Goal: Task Accomplishment & Management: Manage account settings

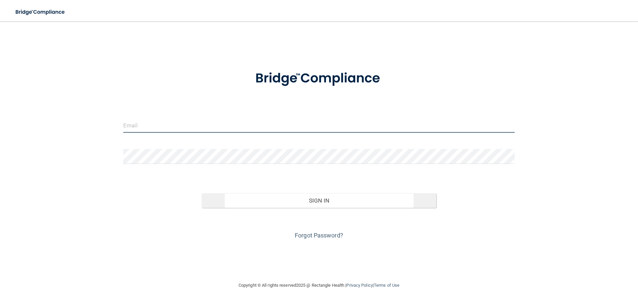
type input "[EMAIL_ADDRESS][DOMAIN_NAME]"
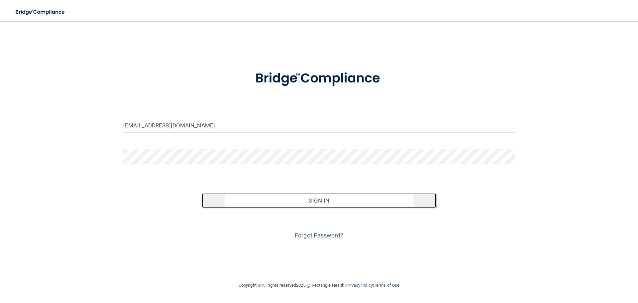
click at [282, 203] on button "Sign In" at bounding box center [319, 200] width 235 height 15
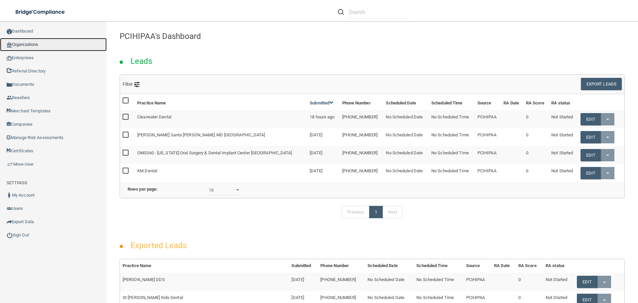
click at [32, 45] on link "Organizations" at bounding box center [53, 44] width 107 height 13
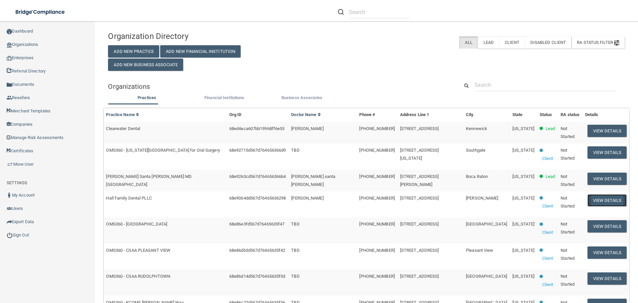
click at [590, 200] on button "View Details" at bounding box center [607, 200] width 39 height 12
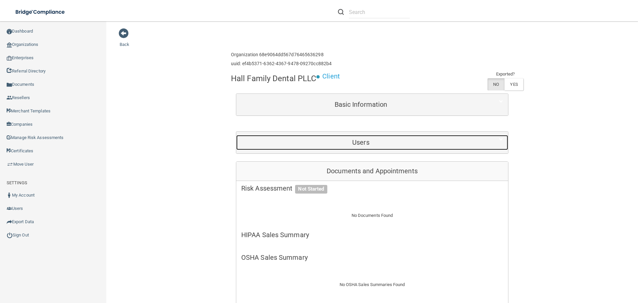
click at [375, 146] on div "Users" at bounding box center [360, 142] width 249 height 15
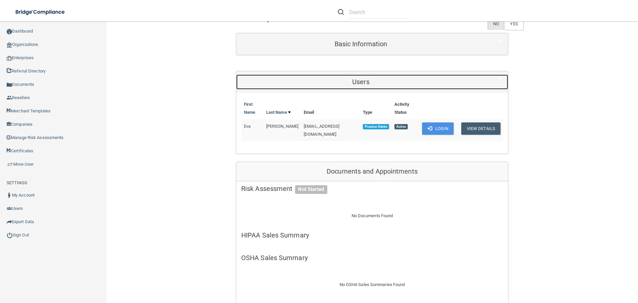
scroll to position [66, 0]
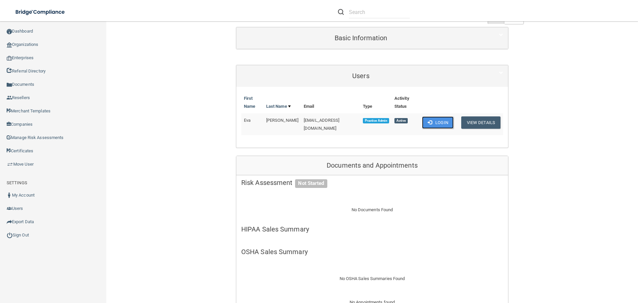
click at [431, 124] on button "Login" at bounding box center [438, 122] width 32 height 12
click at [25, 236] on link "Sign Out" at bounding box center [53, 234] width 107 height 13
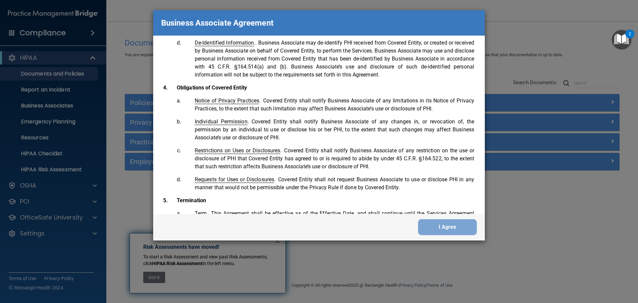
scroll to position [1356, 0]
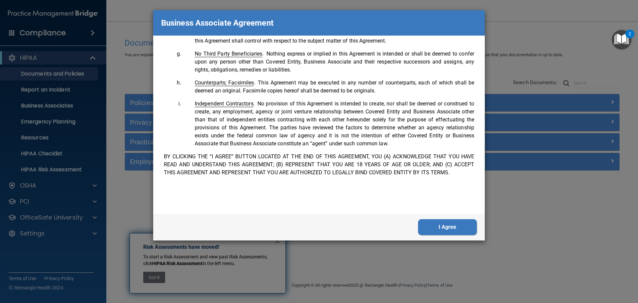
click at [555, 216] on div "Business Associate Agreement Please sign this updated Business Associate Agreem…" at bounding box center [319, 151] width 638 height 303
click at [556, 216] on div "Business Associate Agreement Please sign this updated Business Associate Agreem…" at bounding box center [319, 151] width 638 height 303
click at [468, 227] on button "I Agree" at bounding box center [447, 227] width 59 height 16
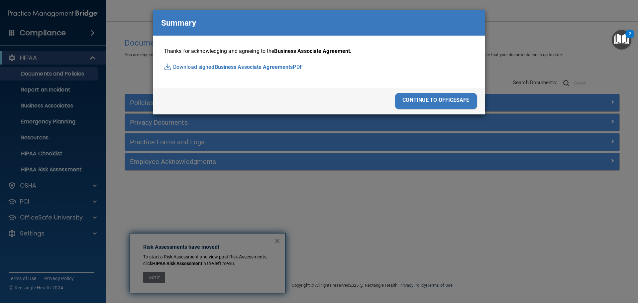
click at [511, 26] on div "Business Associate Agreement Please sign this updated Business Associate Agreem…" at bounding box center [319, 151] width 638 height 303
click at [568, 37] on div "Business Associate Agreement Please sign this updated Business Associate Agreem…" at bounding box center [319, 151] width 638 height 303
click at [618, 42] on img "Open Resource Center, 2 new notifications" at bounding box center [622, 40] width 20 height 20
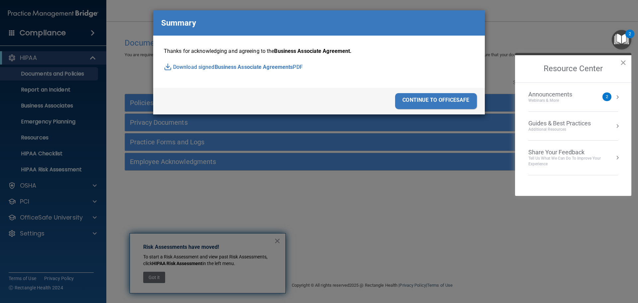
click at [626, 59] on button "×" at bounding box center [623, 62] width 6 height 11
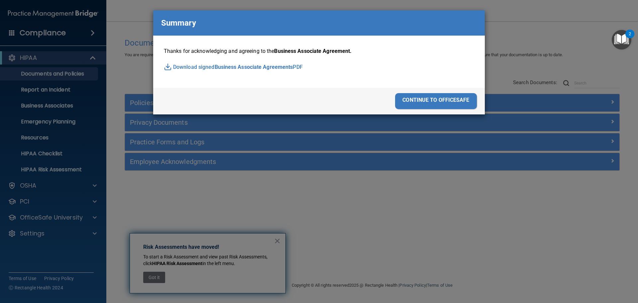
click at [430, 104] on div "continue to officesafe" at bounding box center [436, 101] width 82 height 16
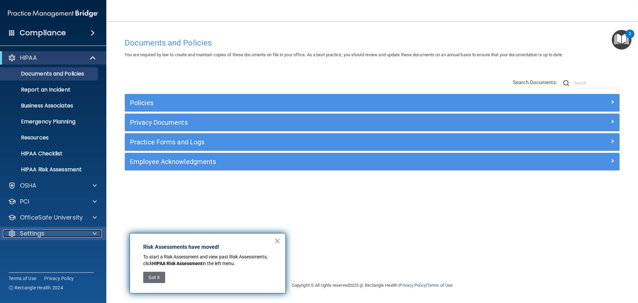
click at [99, 229] on div at bounding box center [93, 233] width 17 height 8
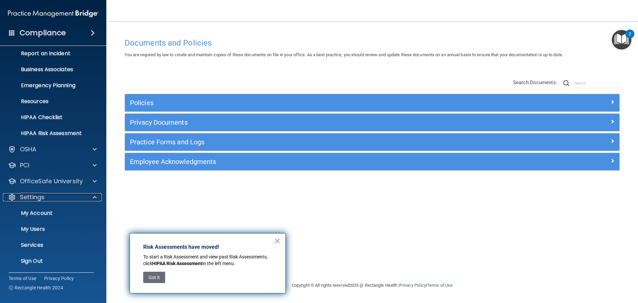
scroll to position [37, 0]
click at [39, 262] on p "Sign Out" at bounding box center [49, 260] width 91 height 7
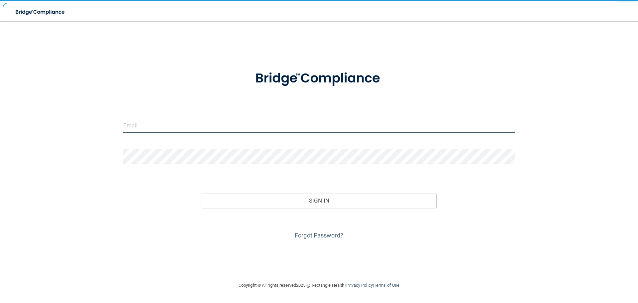
type input "[EMAIL_ADDRESS][DOMAIN_NAME]"
